Goal: Task Accomplishment & Management: Manage account settings

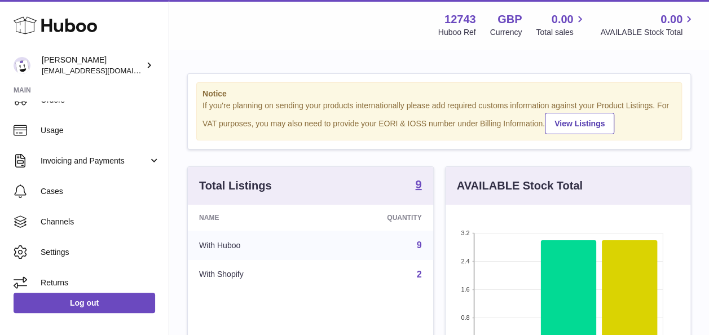
scroll to position [147, 0]
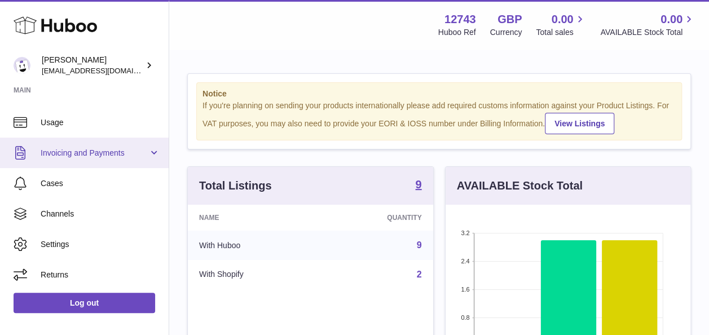
click at [123, 154] on span "Invoicing and Payments" at bounding box center [95, 153] width 108 height 11
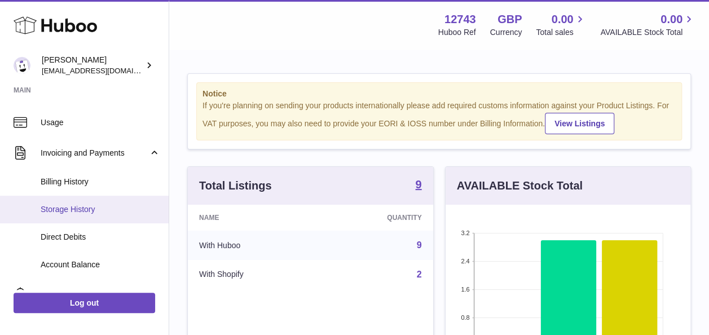
click at [88, 200] on link "Storage History" at bounding box center [84, 210] width 169 height 28
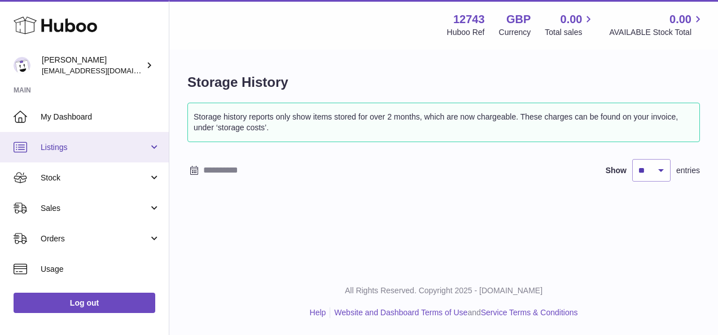
click at [166, 151] on link "Listings" at bounding box center [84, 147] width 169 height 30
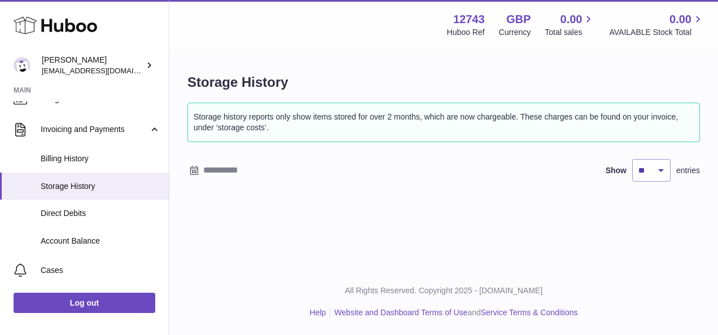
scroll to position [256, 0]
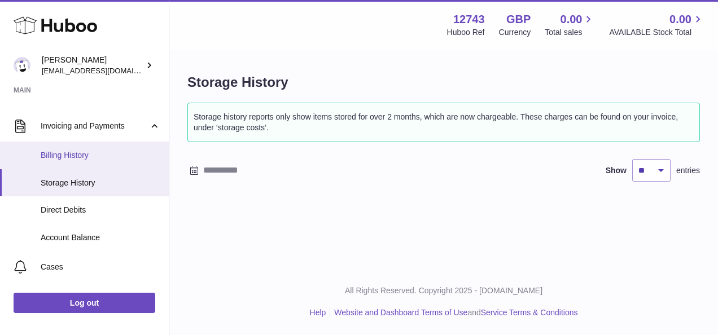
click at [85, 160] on span "Billing History" at bounding box center [101, 155] width 120 height 11
